Goal: Information Seeking & Learning: Check status

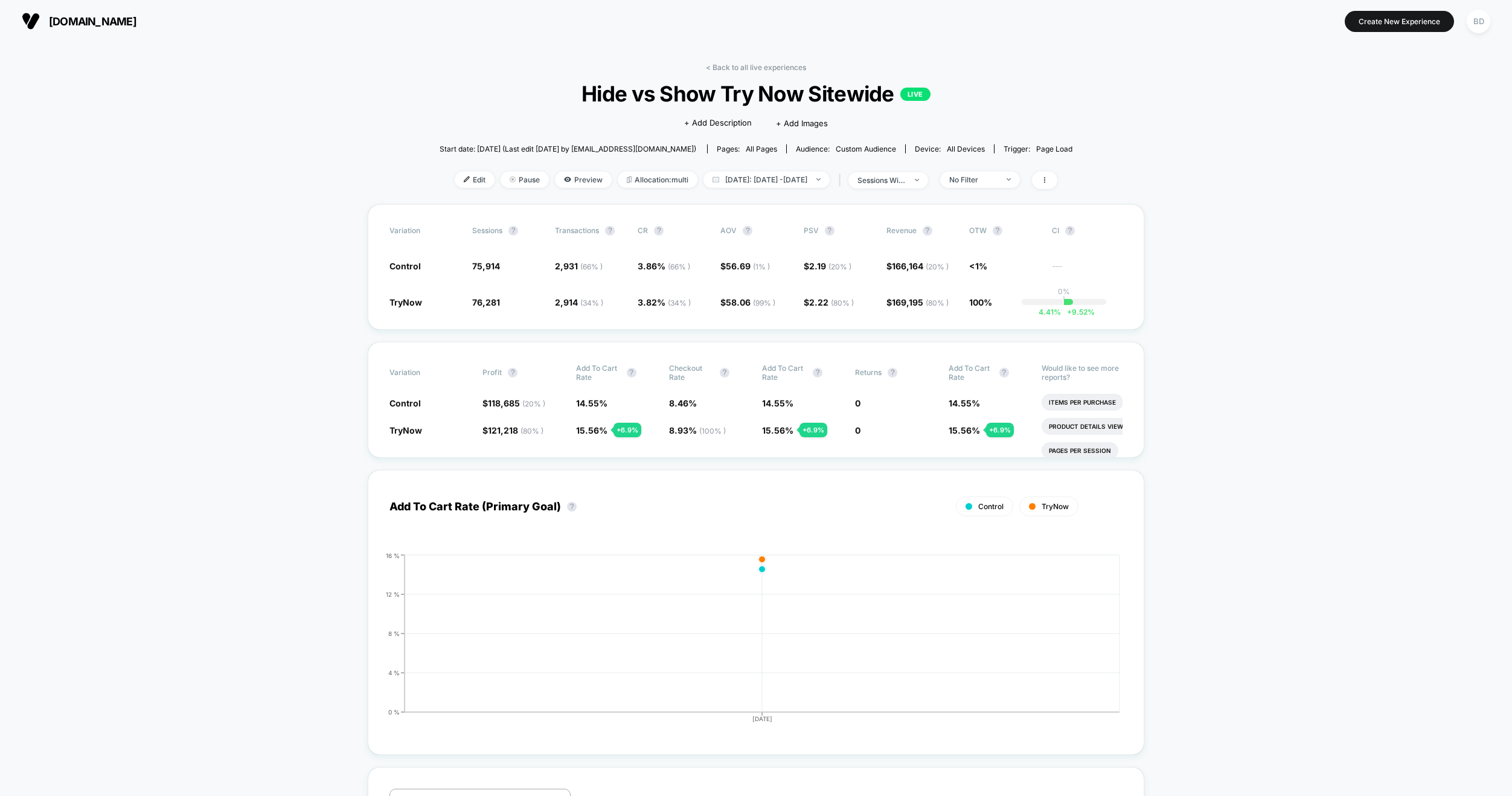
scroll to position [352, 0]
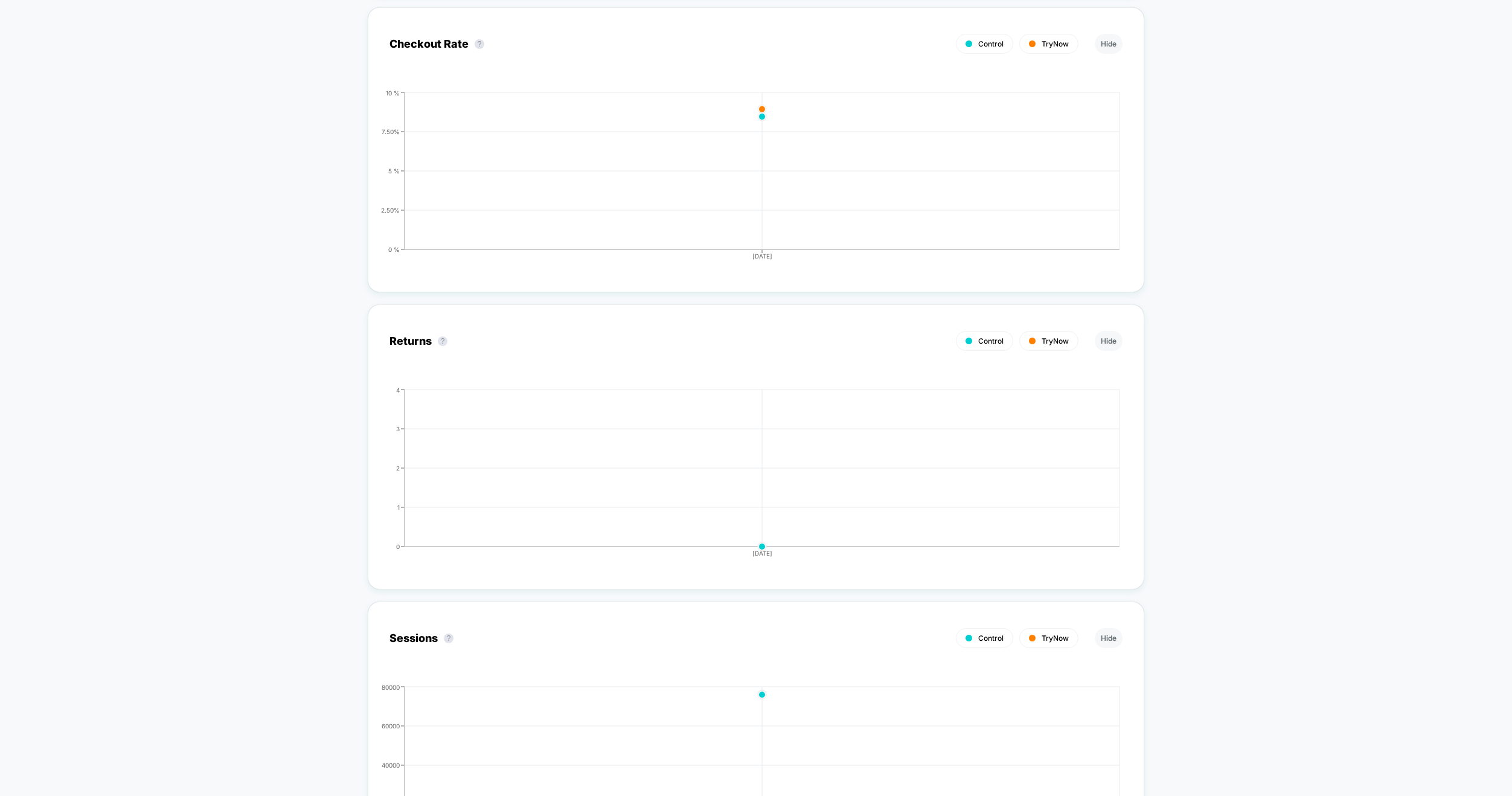
click at [168, 61] on div "< Back to all live experiences Hide vs Show Try Now Sitewide LIVE Click to edit…" at bounding box center [756, 126] width 1512 height 4150
click at [184, 69] on div "< Back to all live experiences Hide vs Show Try Now Sitewide LIVE Click to edit…" at bounding box center [756, 126] width 1512 height 4150
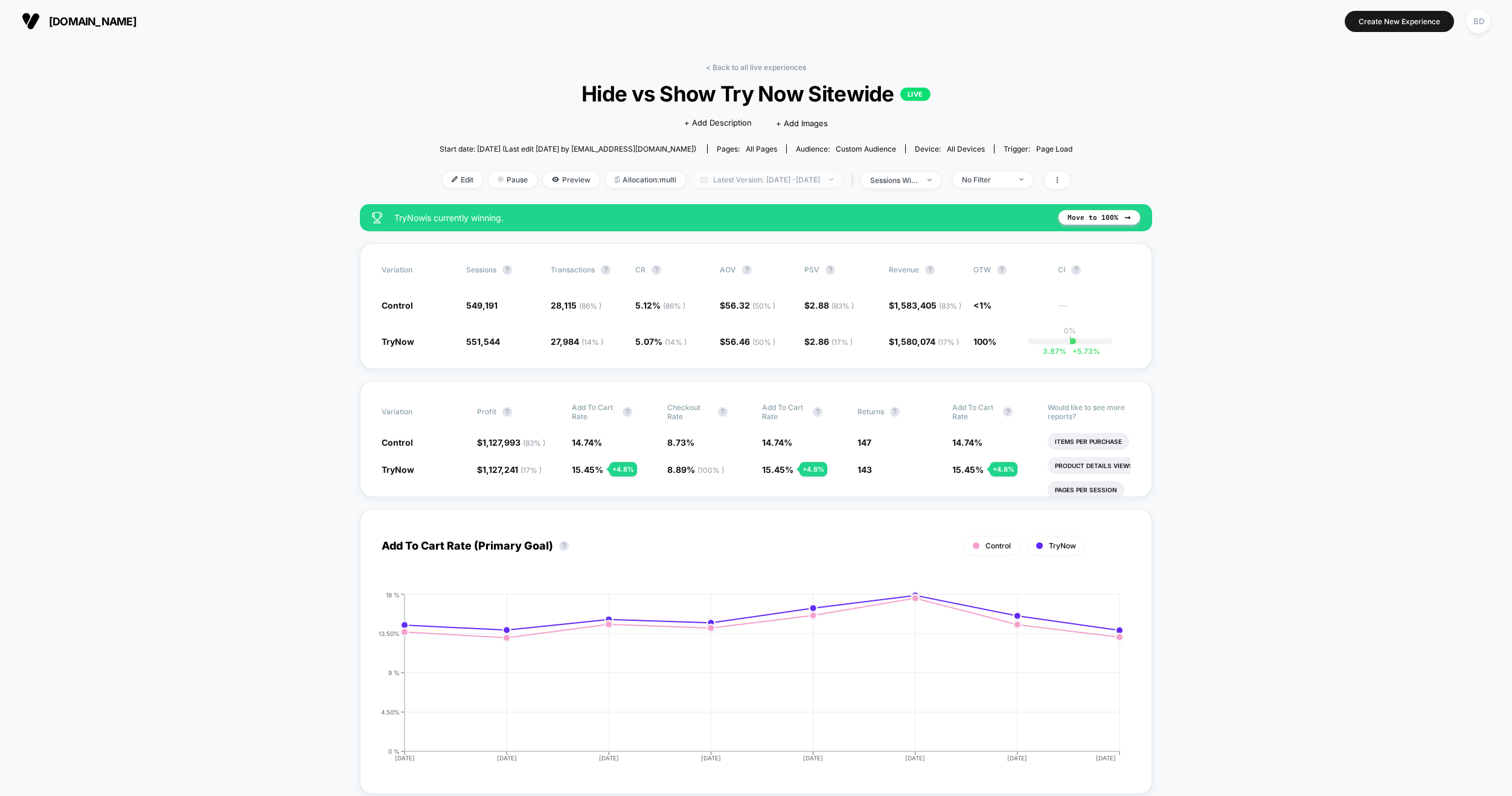
click at [833, 179] on img at bounding box center [831, 179] width 4 height 2
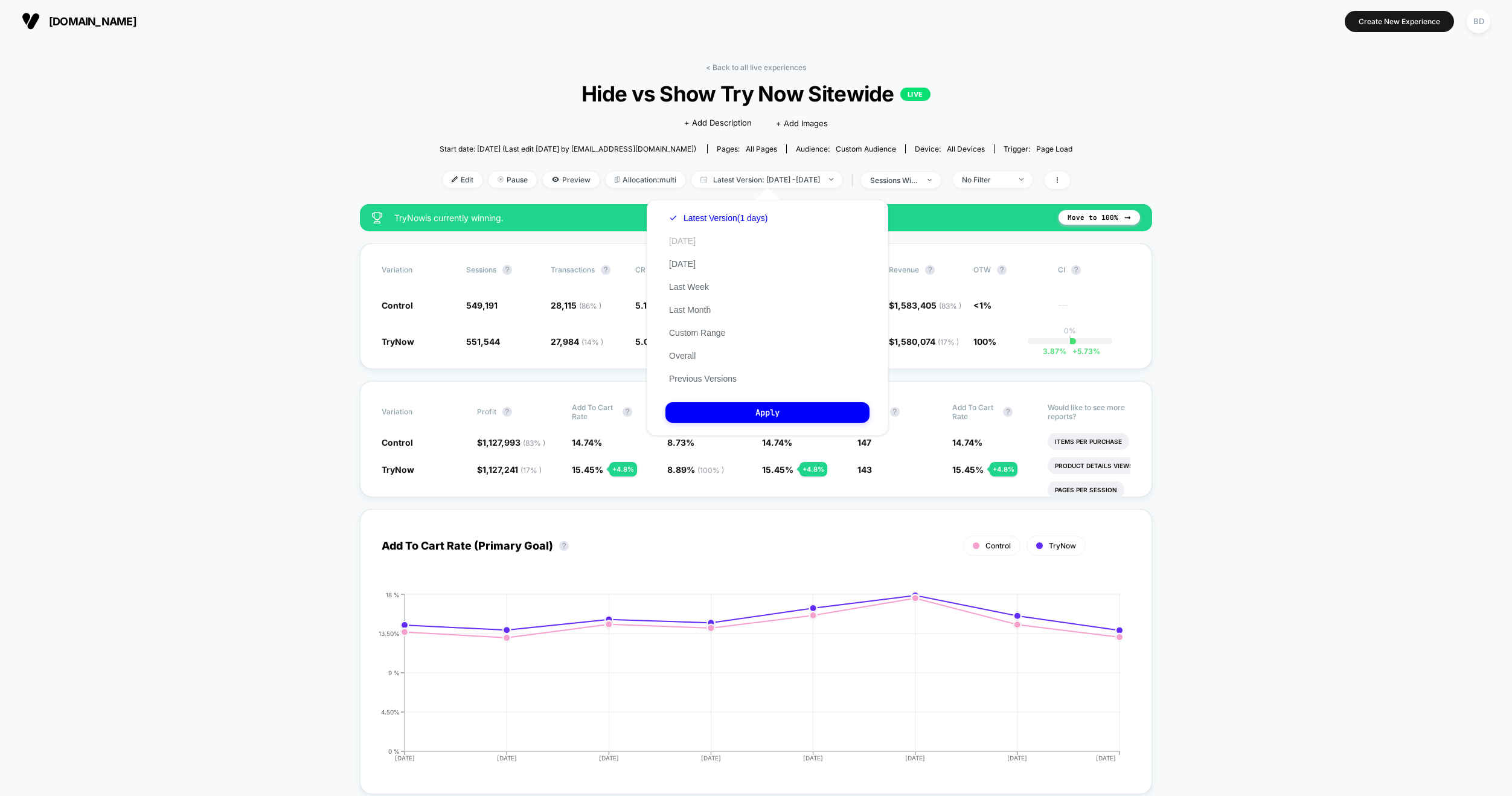
click at [684, 242] on button "[DATE]" at bounding box center [682, 242] width 34 height 11
click at [754, 410] on button "Apply" at bounding box center [767, 413] width 204 height 21
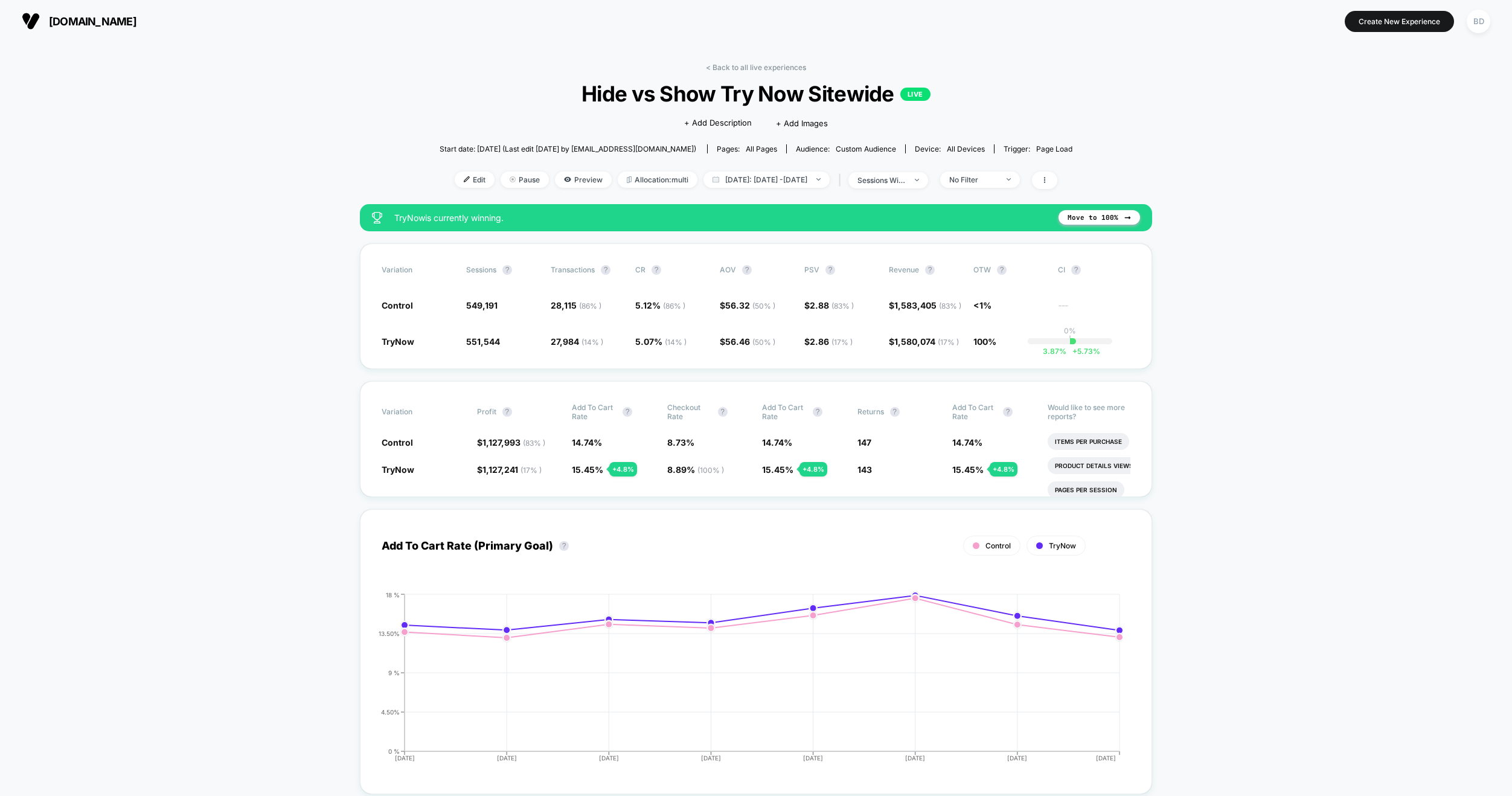
click at [813, 184] on span "[DATE]: [DATE] - [DATE]" at bounding box center [767, 179] width 126 height 16
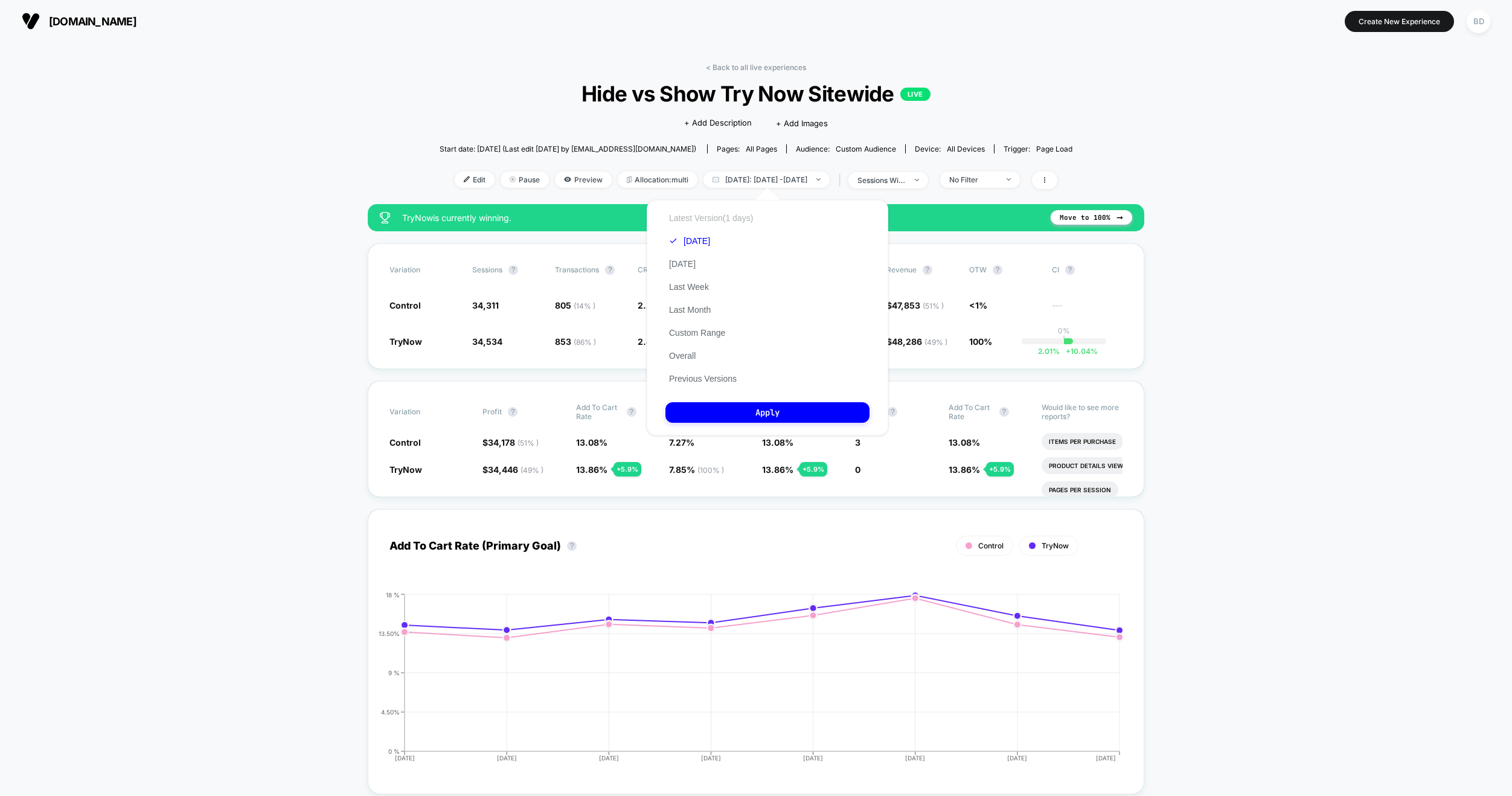
click at [719, 218] on button "Latest Version (1 days)" at bounding box center [711, 218] width 91 height 11
click at [767, 411] on button "Apply" at bounding box center [767, 413] width 204 height 21
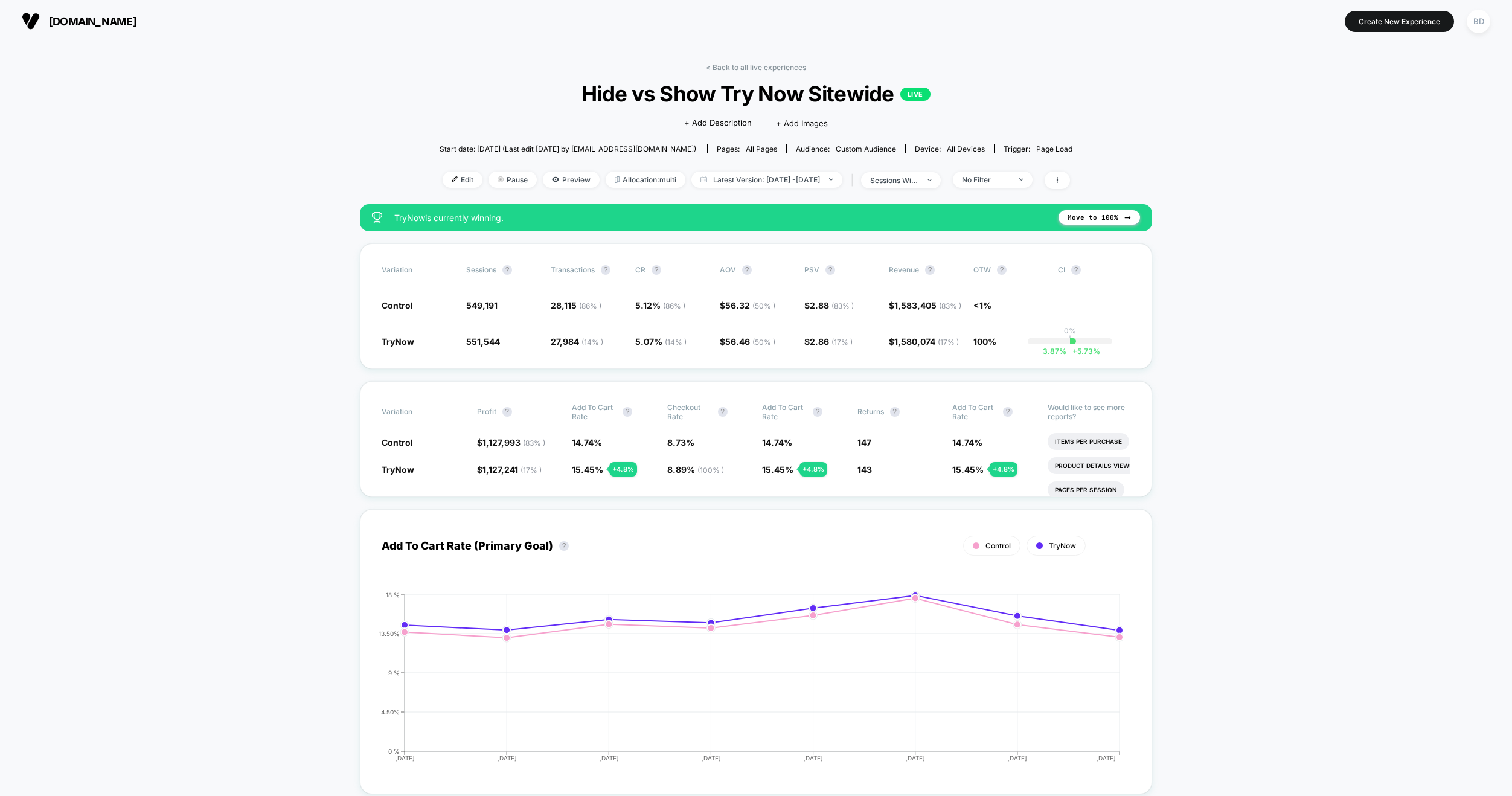
click at [516, 91] on span "Hide vs Show Try Now Sitewide LIVE" at bounding box center [756, 94] width 569 height 26
